Goal: Information Seeking & Learning: Learn about a topic

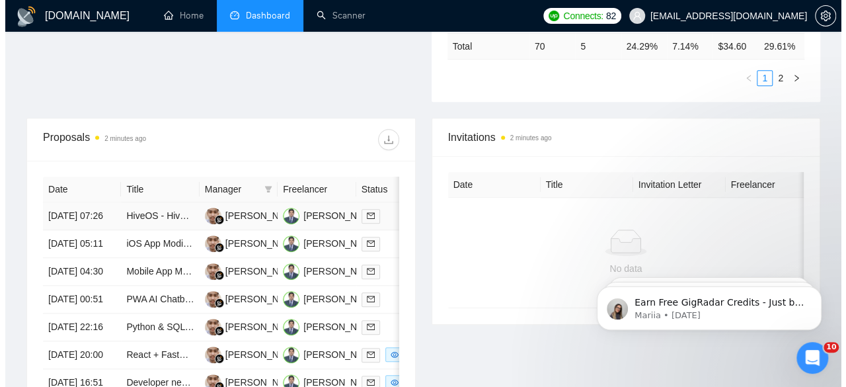
scroll to position [449, 0]
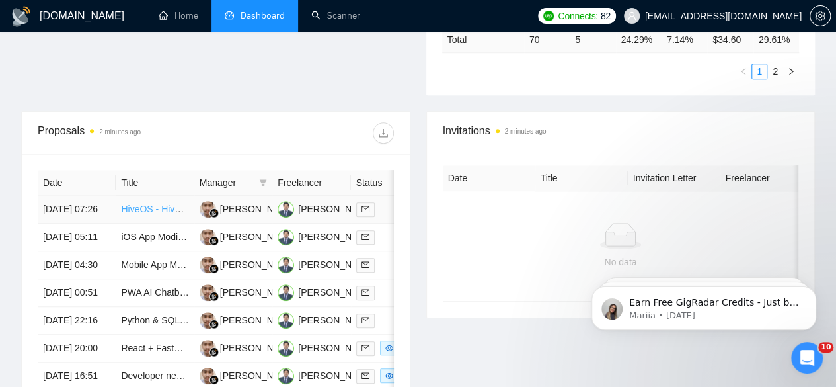
click at [142, 204] on link "HiveOS - Hive Routing" at bounding box center [167, 209] width 93 height 11
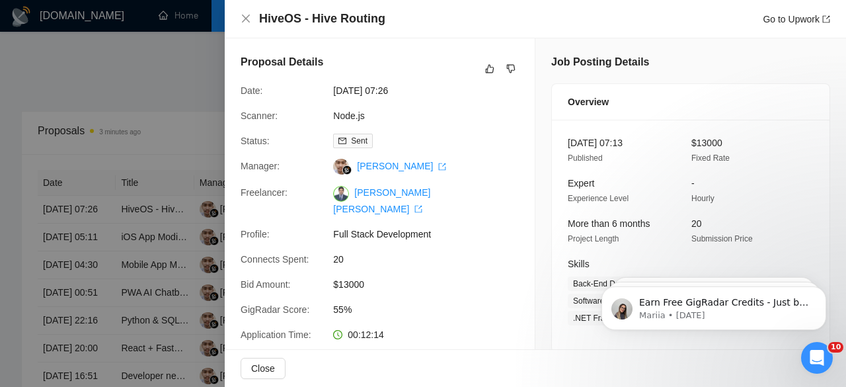
click at [153, 231] on div at bounding box center [423, 193] width 846 height 387
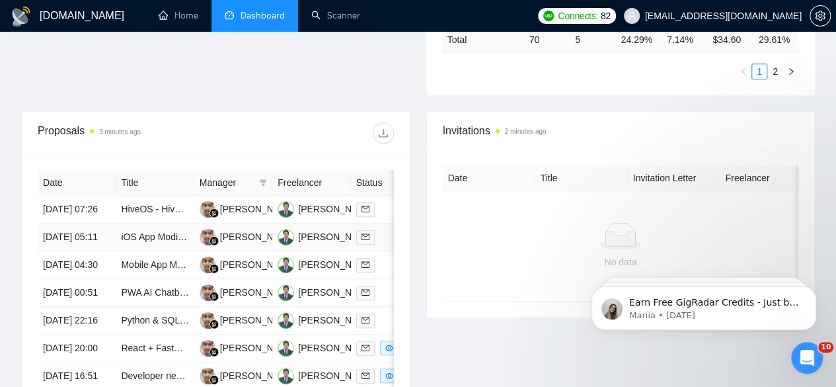
click at [153, 231] on link "iOS App Modification and Enhancement Specialist" at bounding box center [224, 236] width 206 height 11
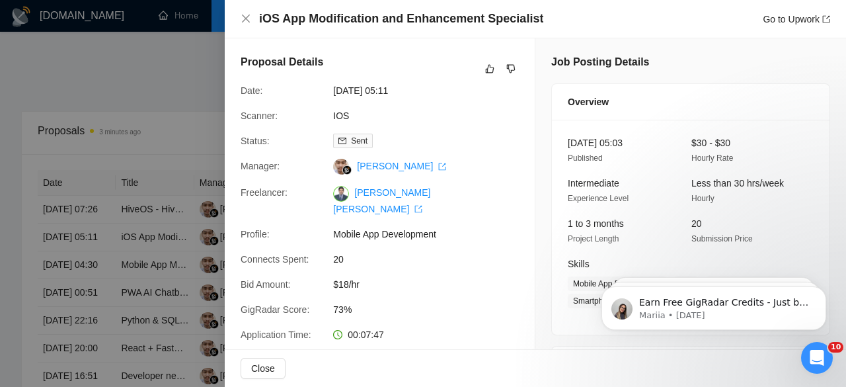
click at [160, 258] on div at bounding box center [423, 193] width 846 height 387
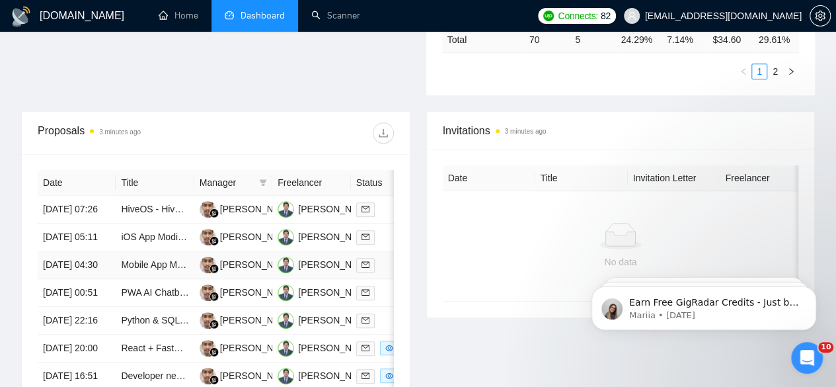
click at [161, 278] on td "Mobile App MVP Development for iOS/Android with Hardware Integration" at bounding box center [155, 265] width 78 height 28
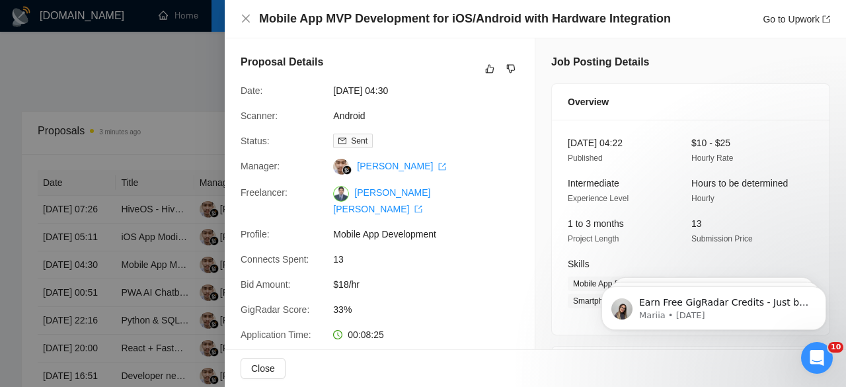
click at [145, 273] on div at bounding box center [423, 193] width 846 height 387
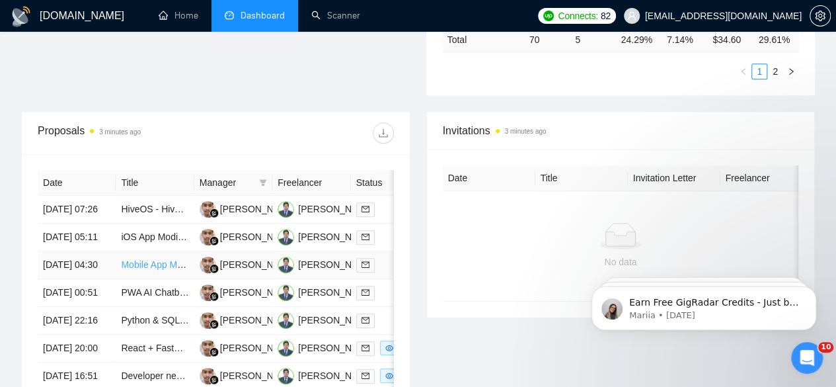
click at [151, 270] on link "Mobile App MVP Development for iOS/Android with Hardware Integration" at bounding box center [270, 264] width 299 height 11
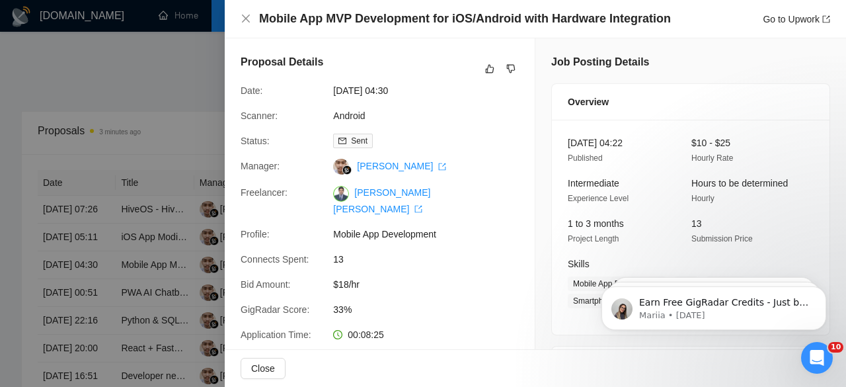
click at [143, 313] on div at bounding box center [423, 193] width 846 height 387
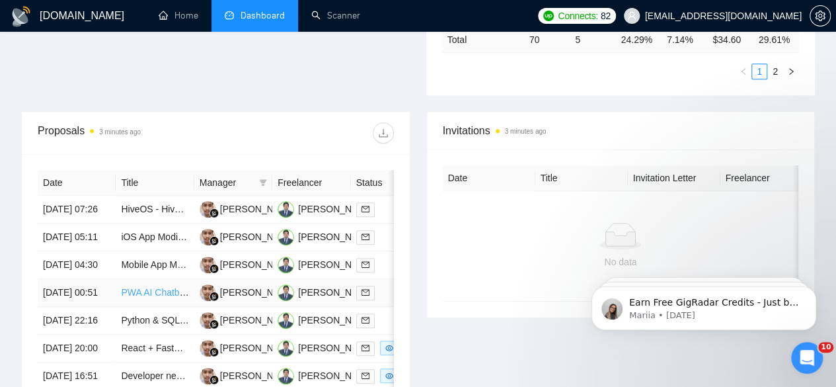
click at [143, 297] on link "PWA AI Chatbot / Companion MVP" at bounding box center [192, 292] width 143 height 11
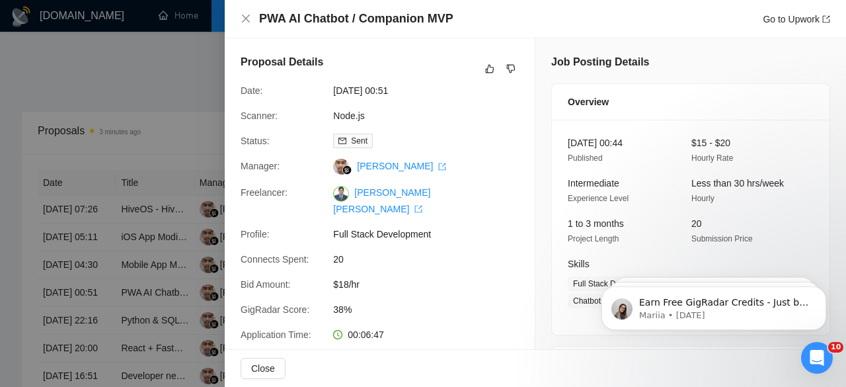
click at [131, 355] on div at bounding box center [423, 193] width 846 height 387
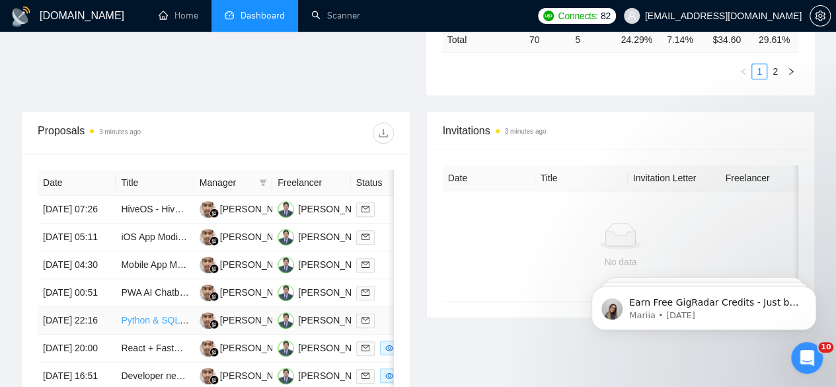
click at [131, 325] on link "Python & SQL Developer with CCTV / Networking Experience" at bounding box center [247, 320] width 252 height 11
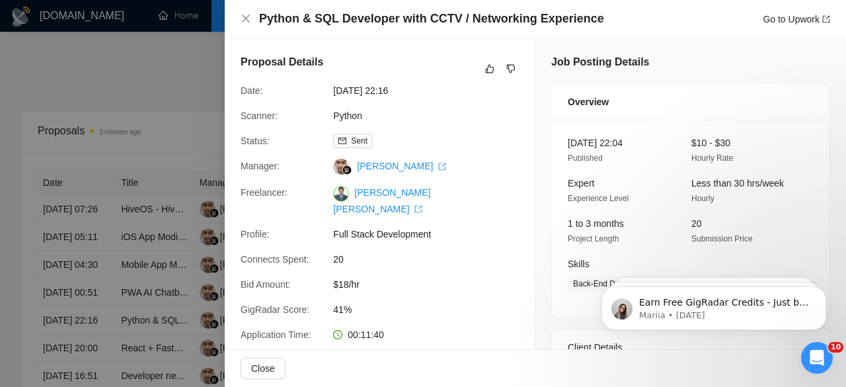
click at [142, 72] on div at bounding box center [423, 193] width 846 height 387
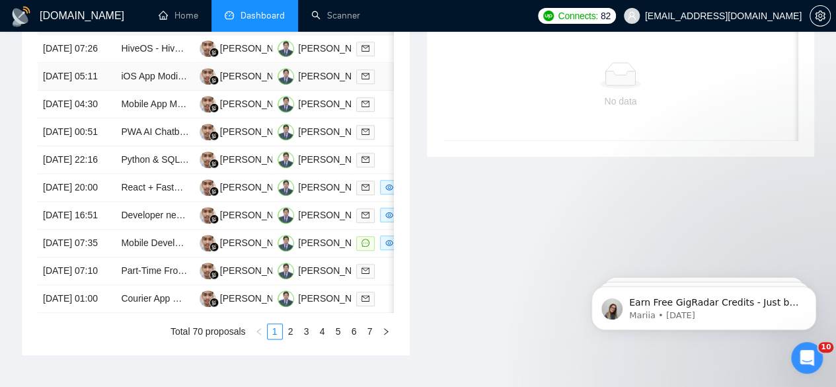
scroll to position [634, 0]
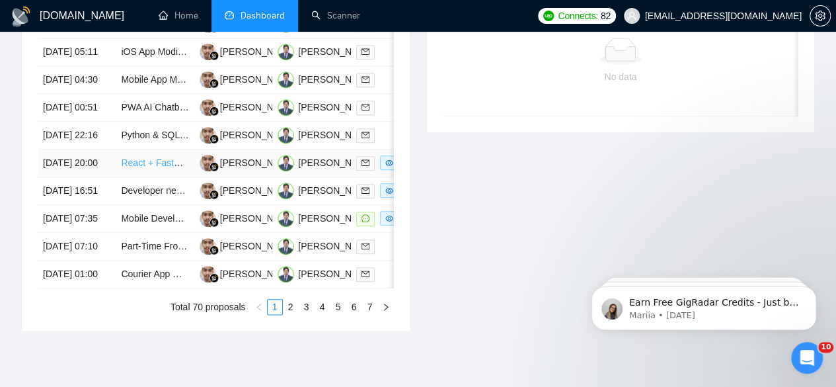
click at [168, 168] on link "React + FastAPI Expert for Airbnb-Like Booking Platform (90% Complete)" at bounding box center [271, 162] width 301 height 11
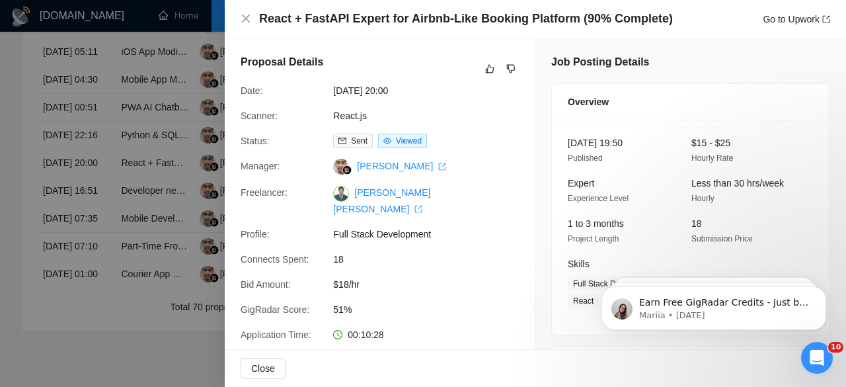
click at [135, 241] on div at bounding box center [423, 193] width 846 height 387
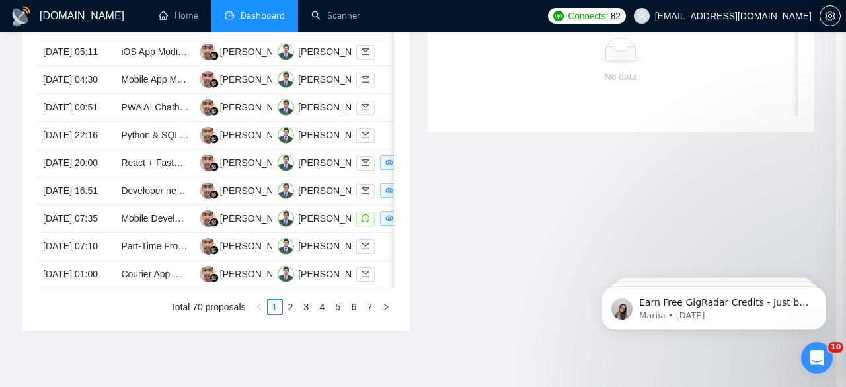
click at [135, 241] on div at bounding box center [423, 193] width 846 height 387
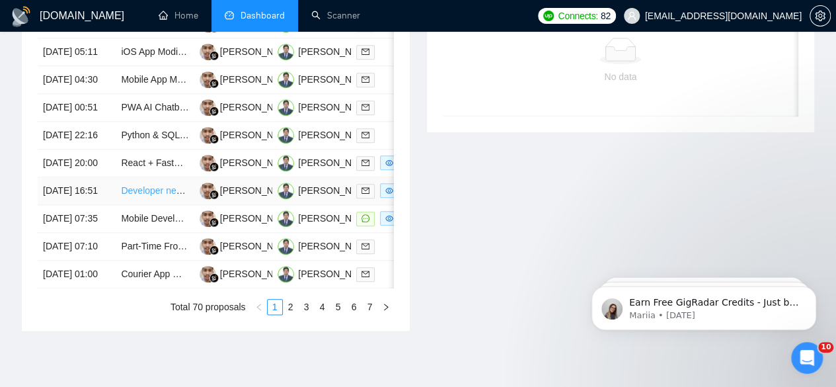
click at [146, 196] on link "Developer needed to build AI Physique-Grading Mobile App for iOS / Android" at bounding box center [278, 190] width 315 height 11
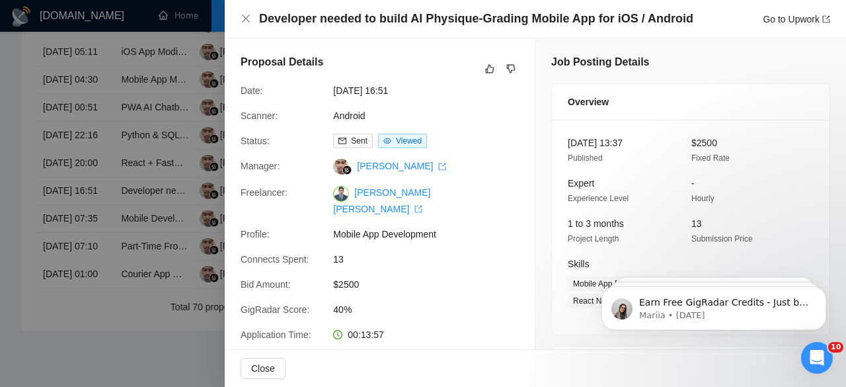
click at [161, 279] on div at bounding box center [423, 193] width 846 height 387
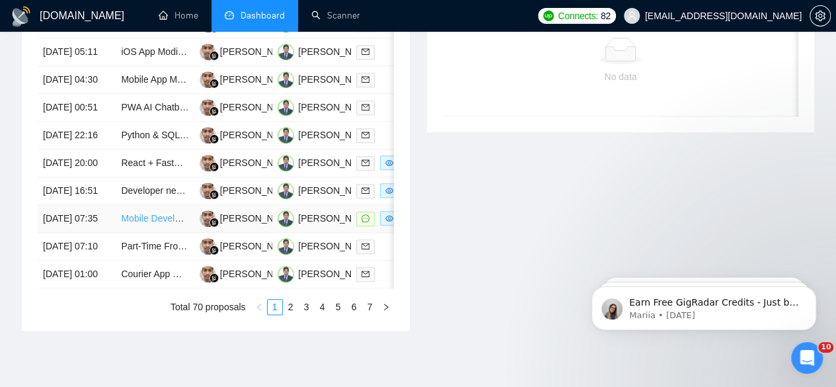
click at [161, 223] on link "Mobile Developer Needed for Social MVP on iOS/Android" at bounding box center [239, 218] width 236 height 11
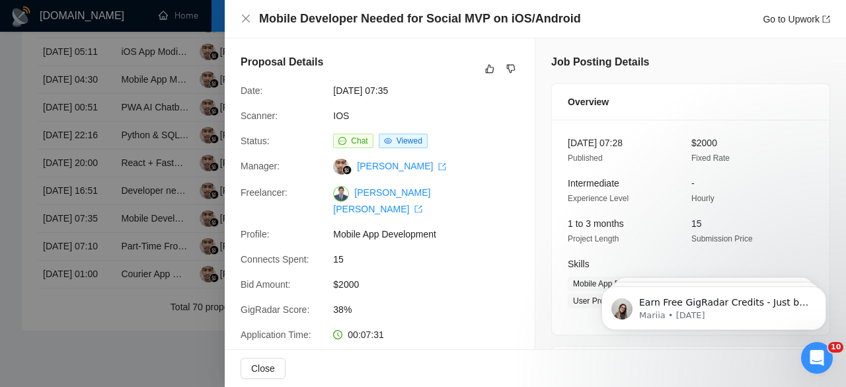
click at [161, 330] on div at bounding box center [423, 193] width 846 height 387
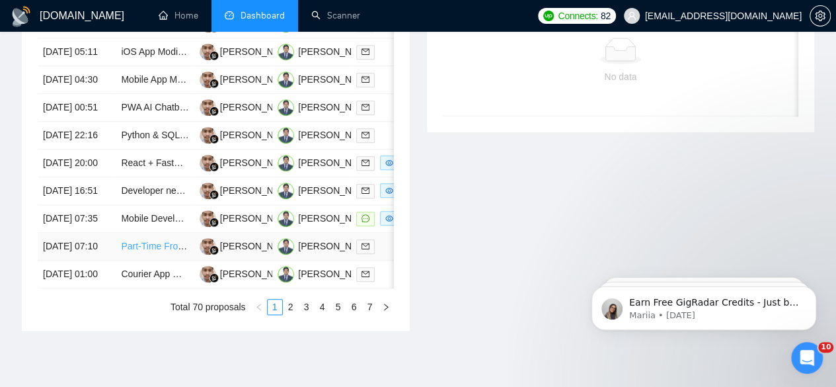
click at [161, 251] on link "Part-Time Frontend Software Engineer (JavaScript & React)" at bounding box center [244, 246] width 246 height 11
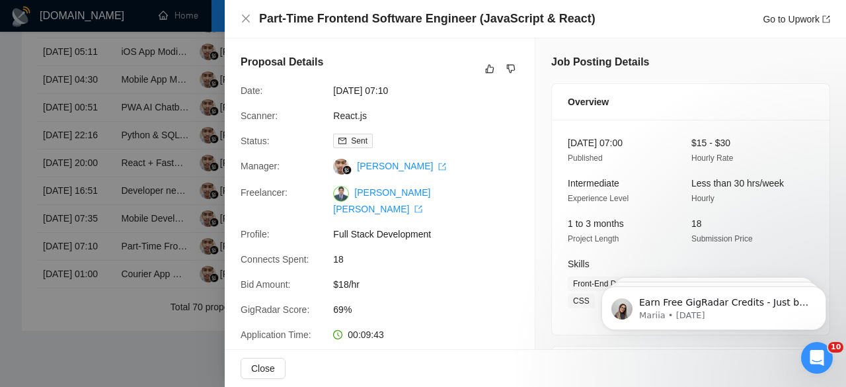
click at [155, 374] on div at bounding box center [423, 193] width 846 height 387
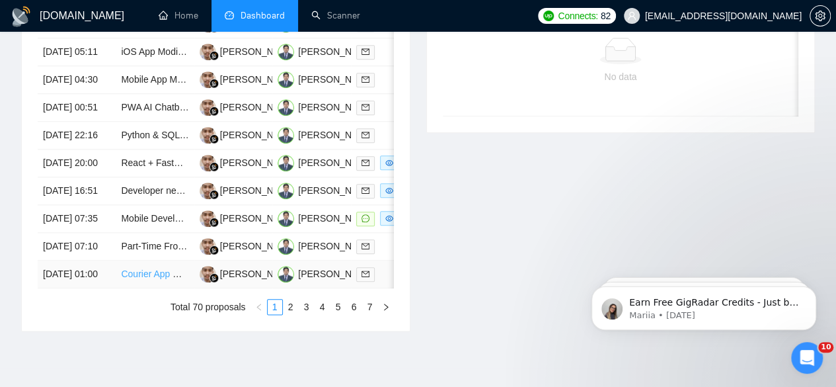
click at [147, 279] on link "Courier App MVP Scoping" at bounding box center [174, 273] width 107 height 11
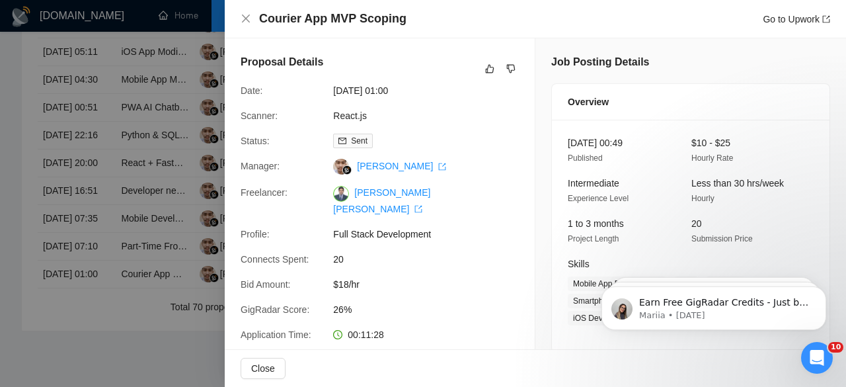
click at [149, 155] on div at bounding box center [423, 193] width 846 height 387
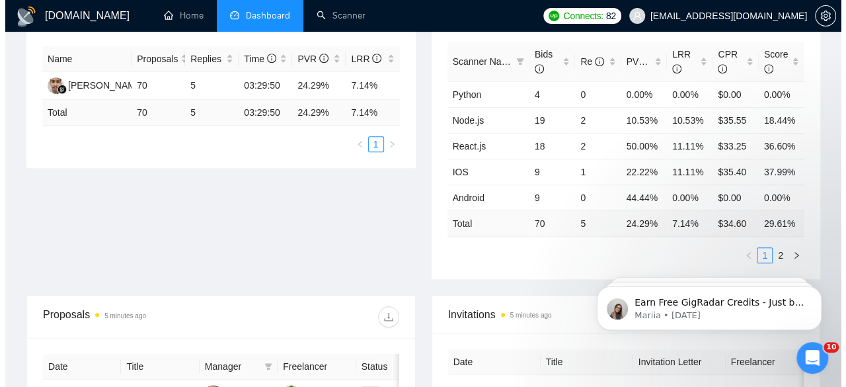
scroll to position [451, 0]
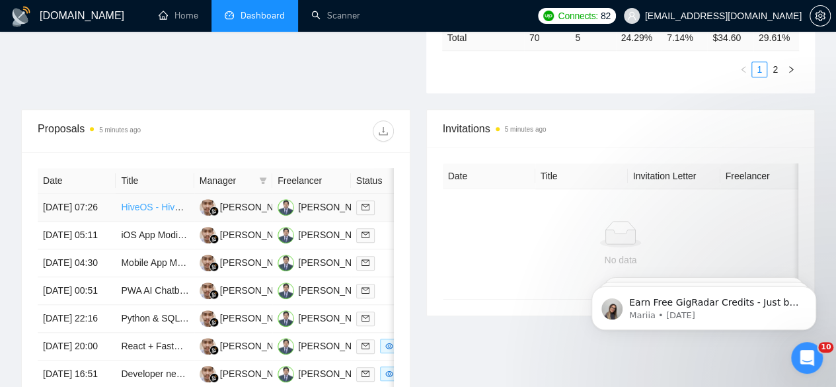
click at [156, 202] on link "HiveOS - Hive Routing" at bounding box center [167, 207] width 93 height 11
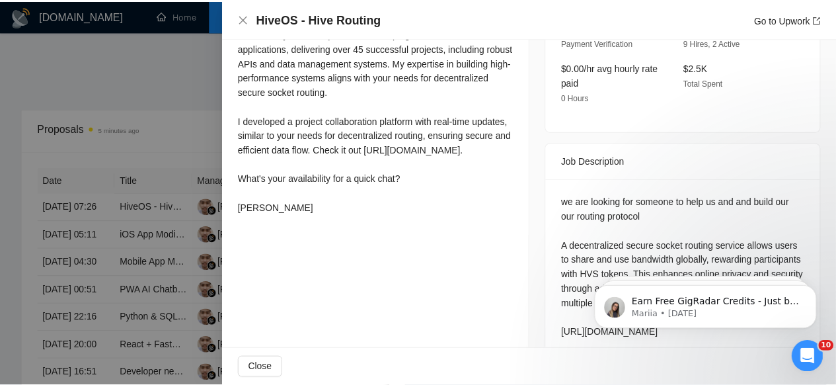
scroll to position [579, 0]
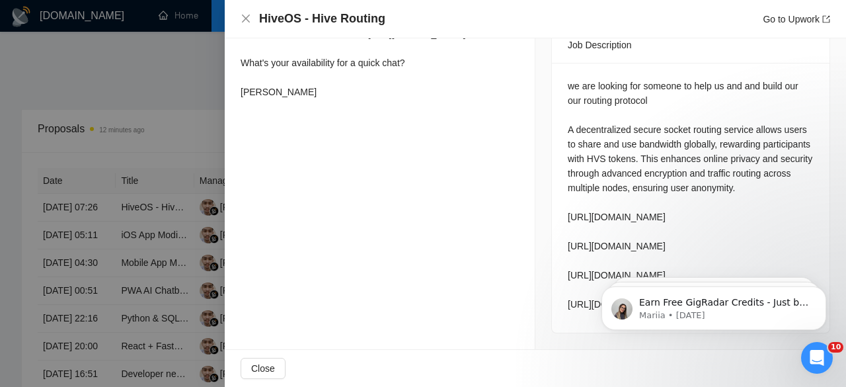
click at [111, 50] on div at bounding box center [423, 193] width 846 height 387
